Goal: Find specific page/section: Find specific page/section

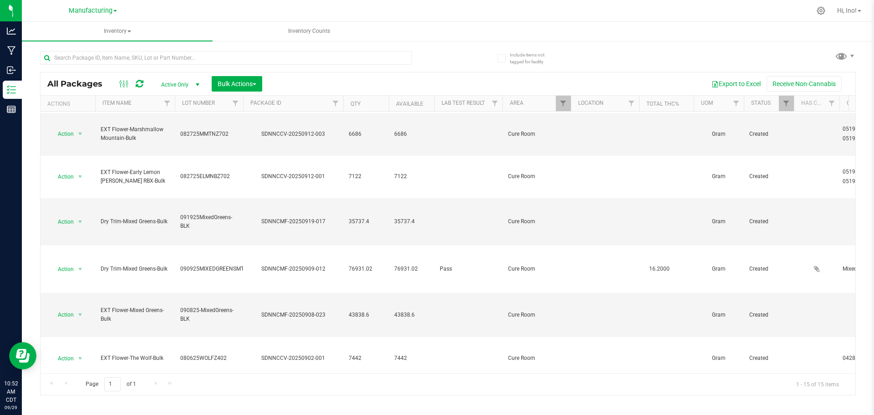
scroll to position [91, 0]
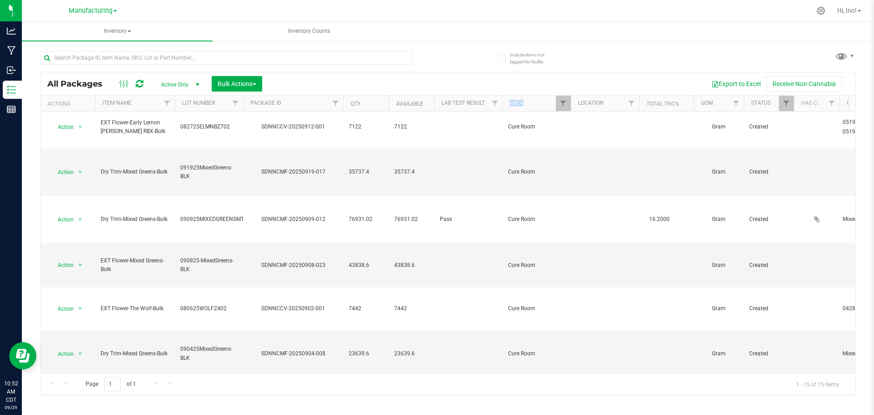
click at [556, 106] on th "Area" at bounding box center [536, 104] width 68 height 16
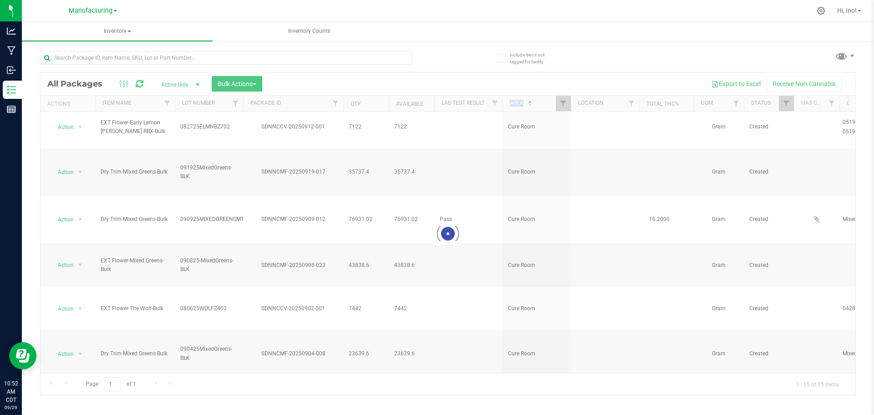
scroll to position [0, 0]
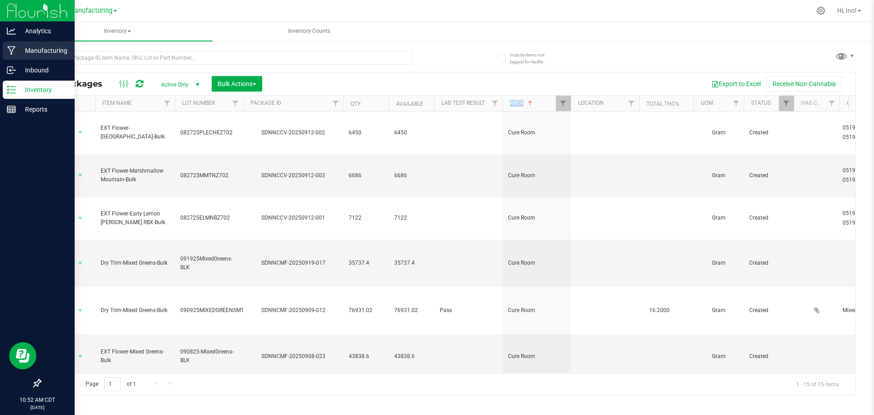
click at [11, 48] on icon at bounding box center [11, 50] width 9 height 9
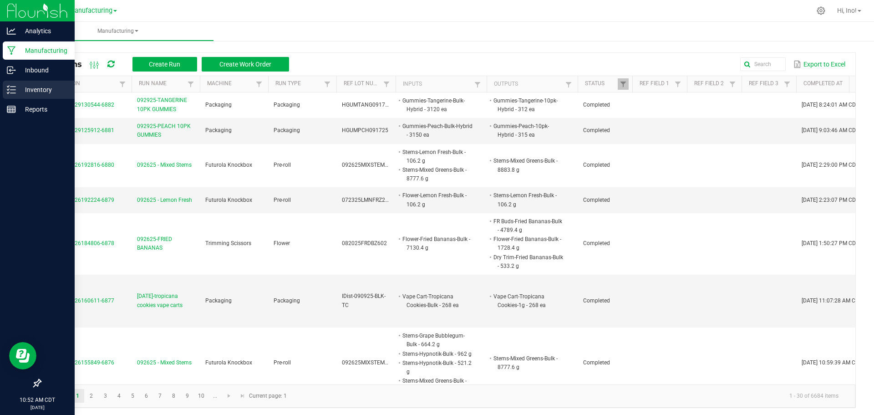
click at [21, 89] on p "Inventory" at bounding box center [43, 89] width 55 height 11
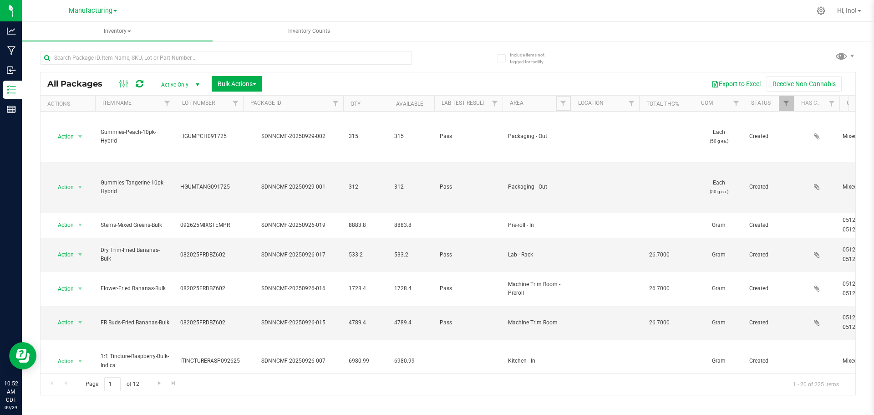
click at [561, 103] on span "Filter" at bounding box center [562, 103] width 7 height 7
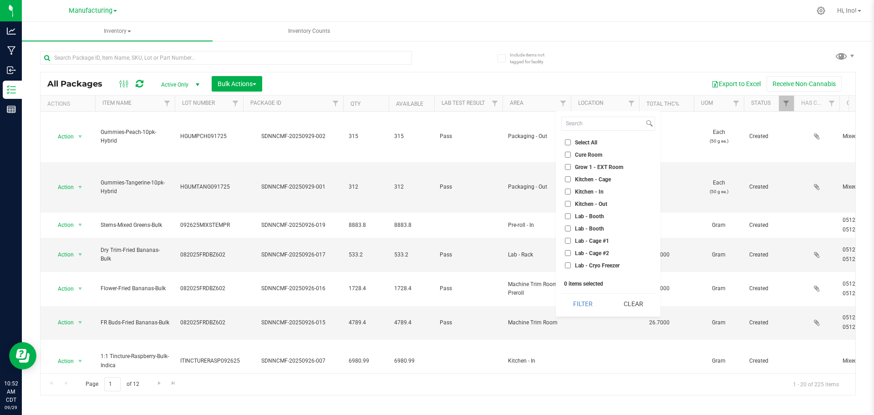
click at [592, 157] on span "Cure Room" at bounding box center [588, 154] width 27 height 5
click at [571, 157] on input "Cure Room" at bounding box center [568, 155] width 6 height 6
checkbox input "true"
click at [589, 304] on button "Filter" at bounding box center [583, 303] width 44 height 20
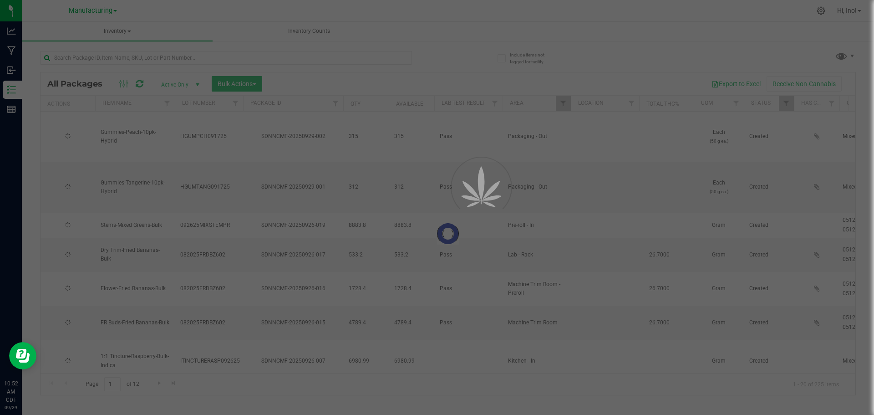
type input "[DATE]"
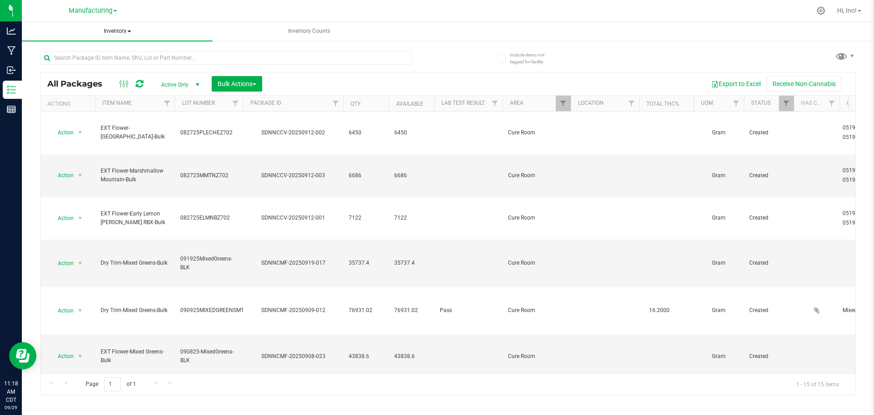
click at [123, 38] on span "Inventory" at bounding box center [117, 31] width 191 height 19
click at [125, 67] on li "All inventory" at bounding box center [117, 65] width 191 height 11
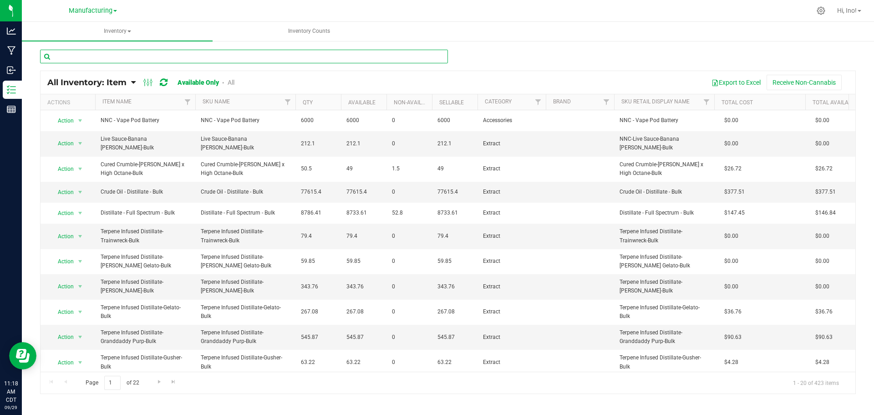
click at [104, 56] on input "text" at bounding box center [244, 57] width 408 height 14
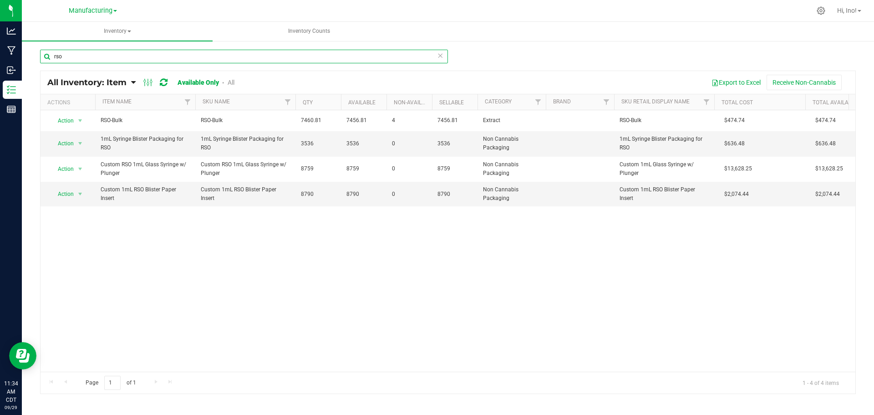
click at [435, 55] on input "rso" at bounding box center [244, 57] width 408 height 14
type input "rso"
click at [438, 56] on icon at bounding box center [440, 55] width 6 height 11
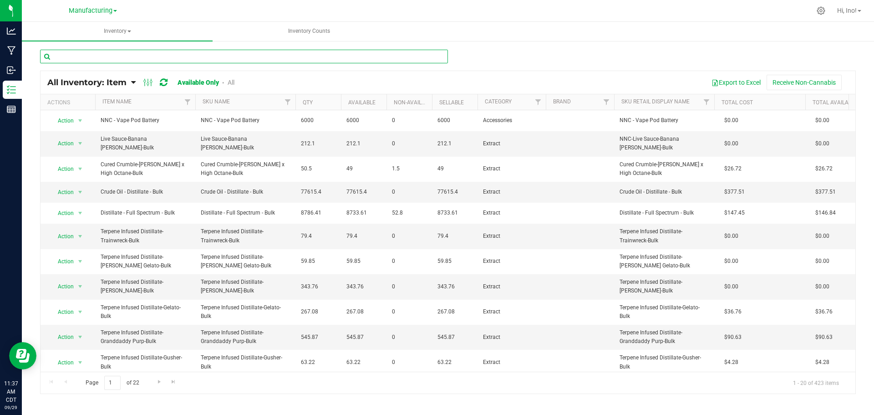
click at [220, 58] on input "text" at bounding box center [244, 57] width 408 height 14
type input "ceramic"
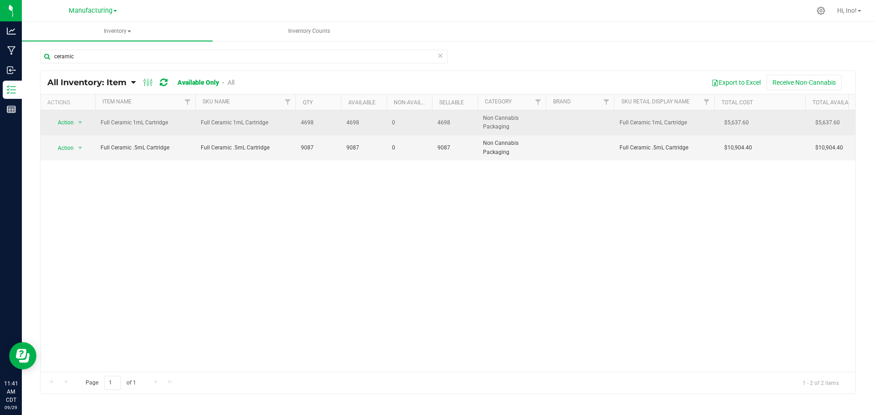
click at [91, 121] on td "Action Action Global inventory Locate inventory Print product labels" at bounding box center [67, 122] width 55 height 25
click at [83, 122] on span "select" at bounding box center [79, 122] width 7 height 7
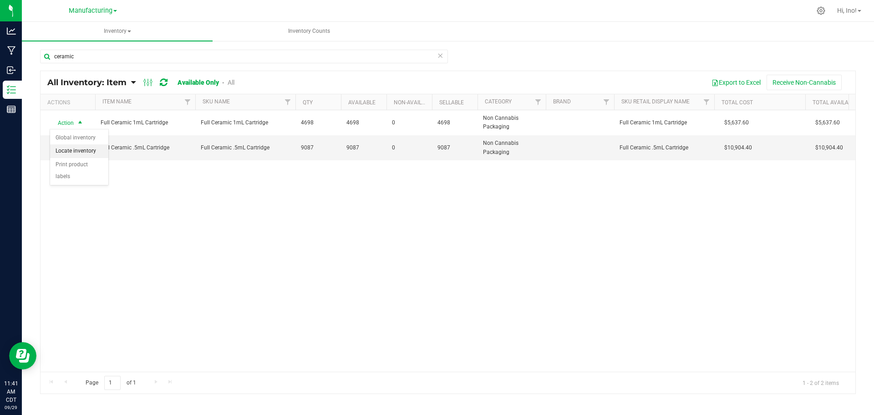
click at [87, 149] on li "Locate inventory" at bounding box center [79, 151] width 58 height 14
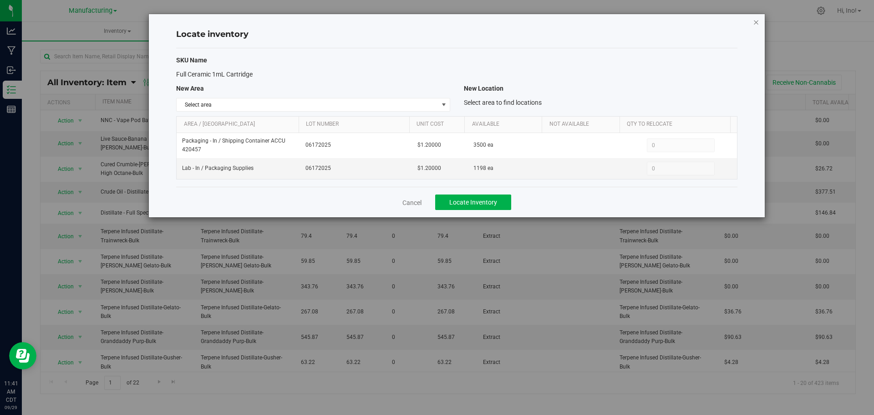
click at [754, 24] on icon "button" at bounding box center [756, 21] width 6 height 11
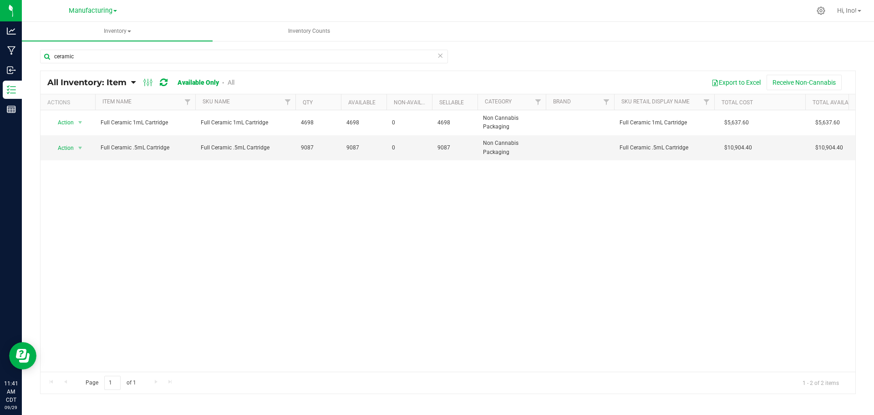
click at [438, 56] on icon at bounding box center [440, 55] width 6 height 11
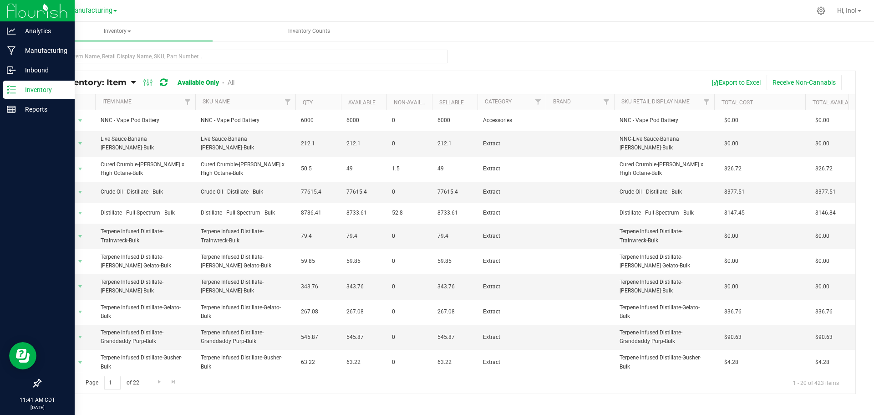
click at [30, 91] on p "Inventory" at bounding box center [43, 89] width 55 height 11
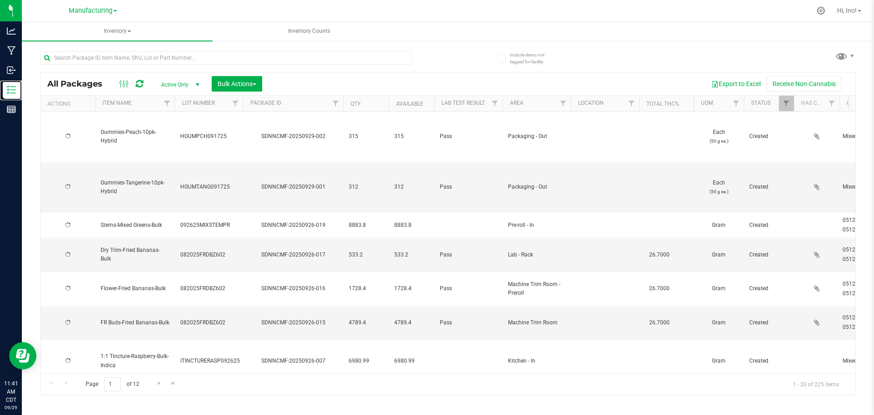
type input "[DATE]"
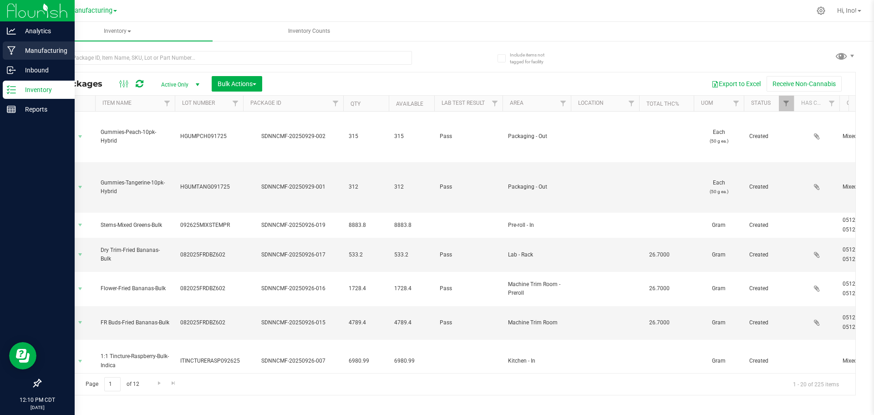
click at [24, 54] on p "Manufacturing" at bounding box center [43, 50] width 55 height 11
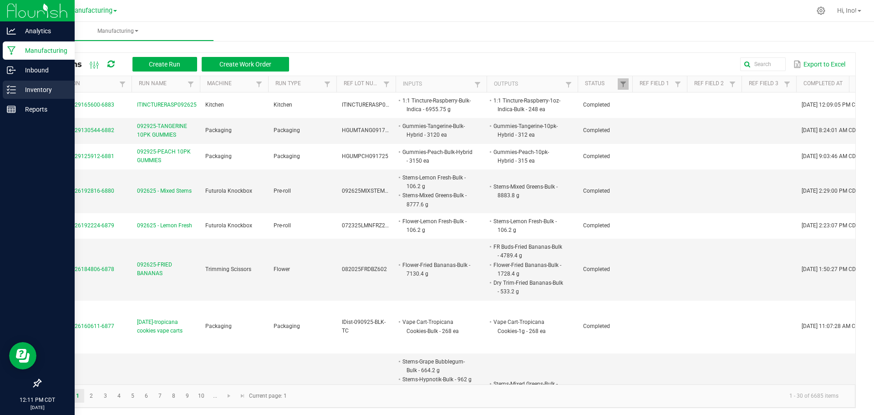
click at [17, 92] on p "Inventory" at bounding box center [43, 89] width 55 height 11
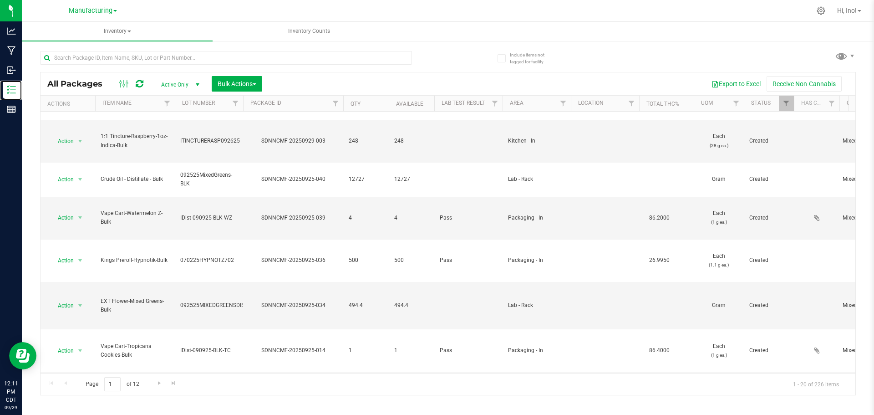
scroll to position [339, 0]
